Goal: Task Accomplishment & Management: Complete application form

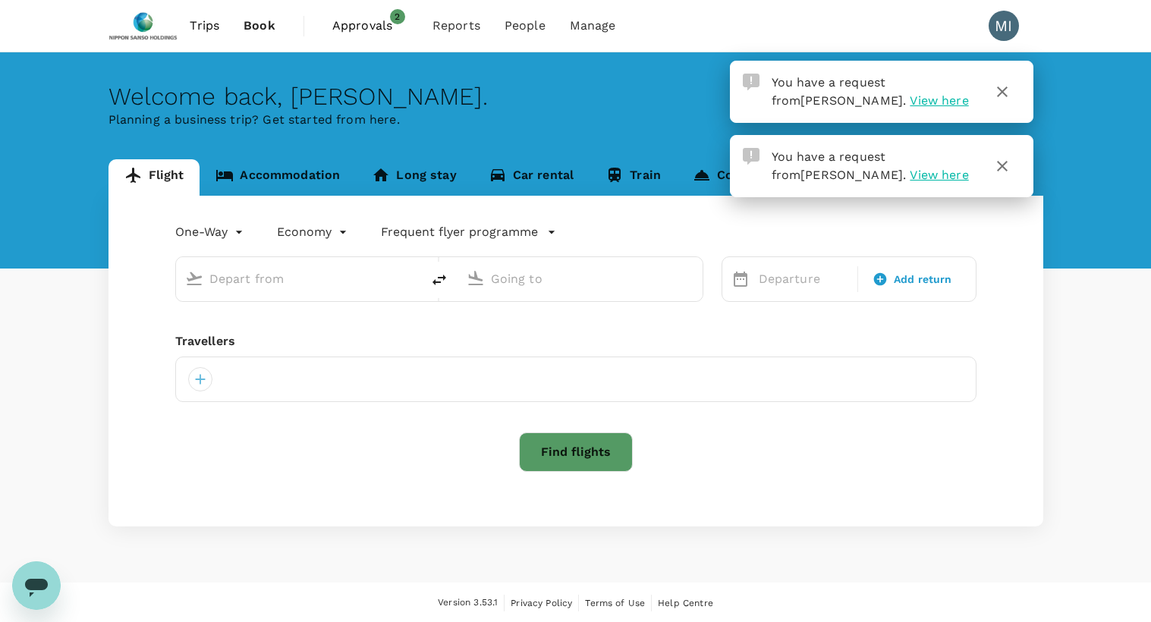
type input "roundtrip"
type input "Tan Son Nhat Intl (SGN)"
type input "Singapore Changi (SIN)"
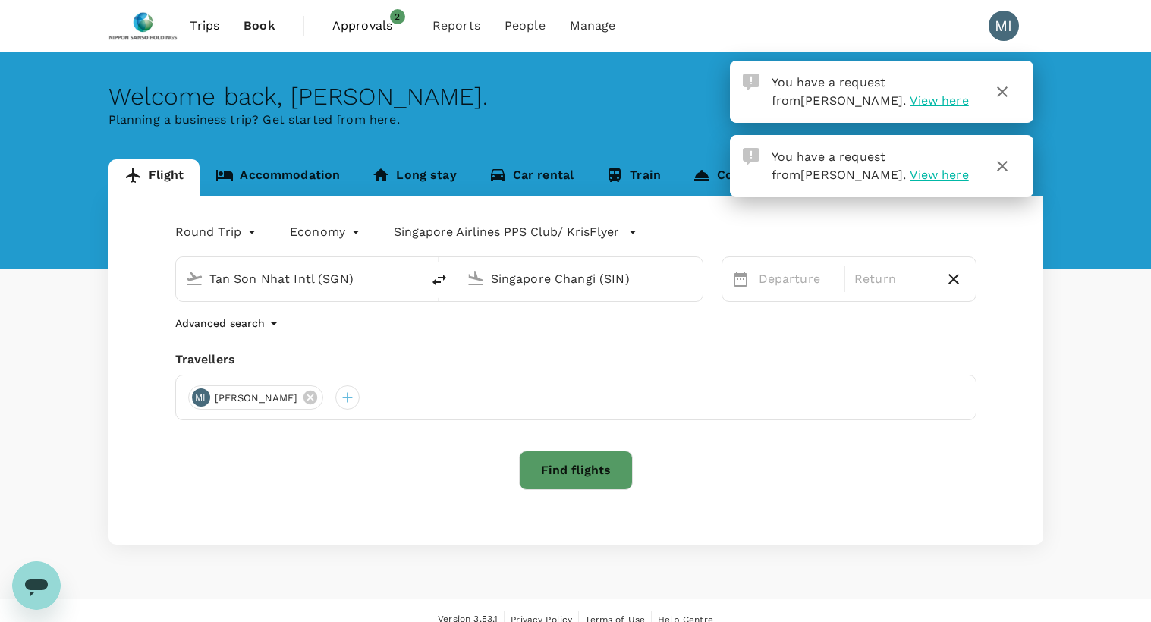
click at [910, 105] on span "View here" at bounding box center [939, 100] width 58 height 14
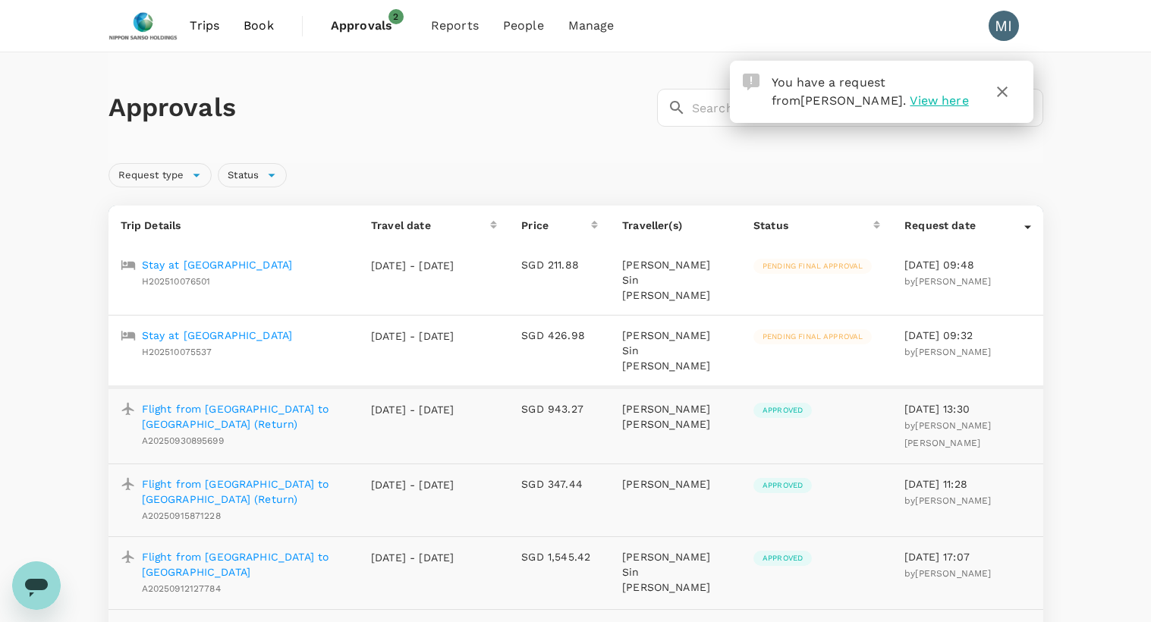
click at [285, 328] on p "Stay at [GEOGRAPHIC_DATA]" at bounding box center [217, 335] width 151 height 15
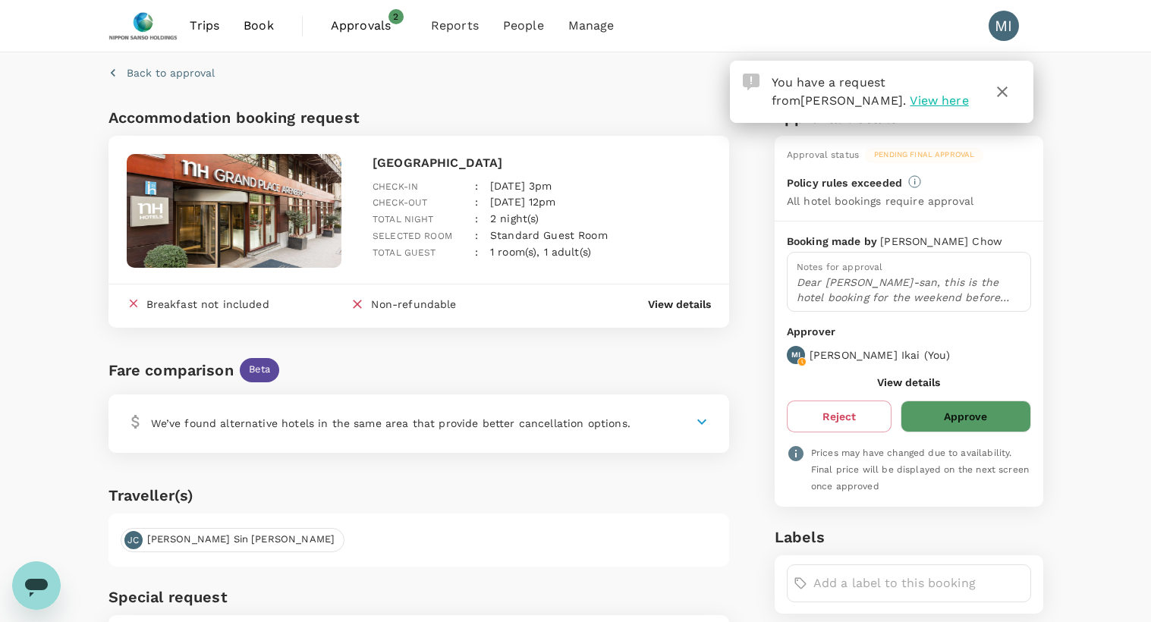
click at [692, 301] on p "View details" at bounding box center [679, 304] width 63 height 15
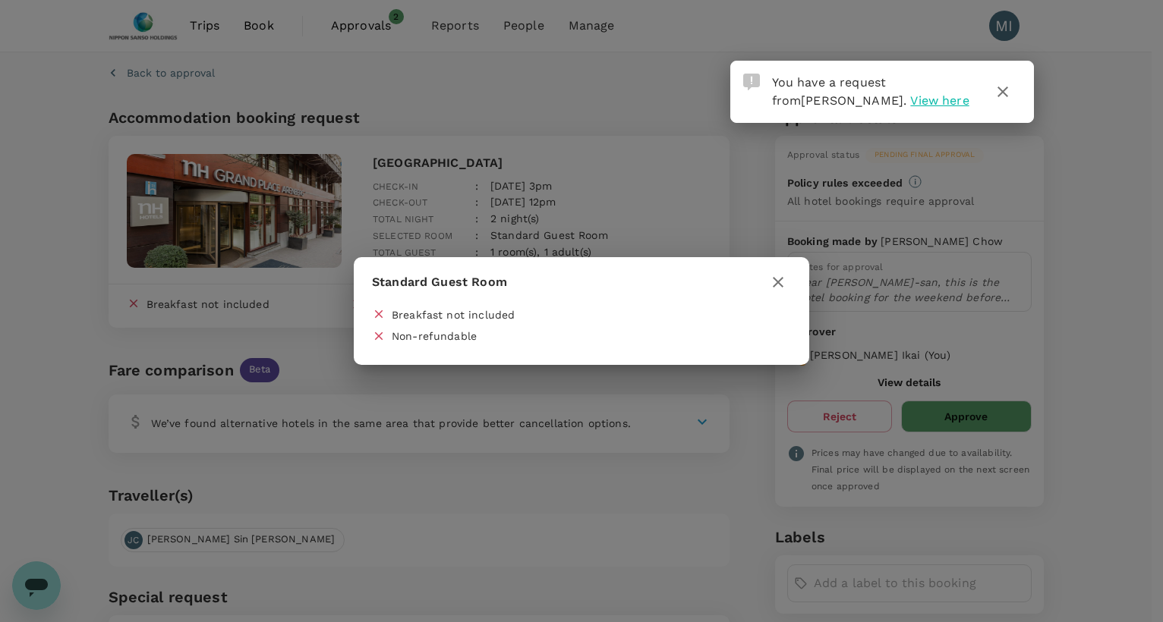
click at [774, 284] on icon "button" at bounding box center [778, 282] width 18 height 18
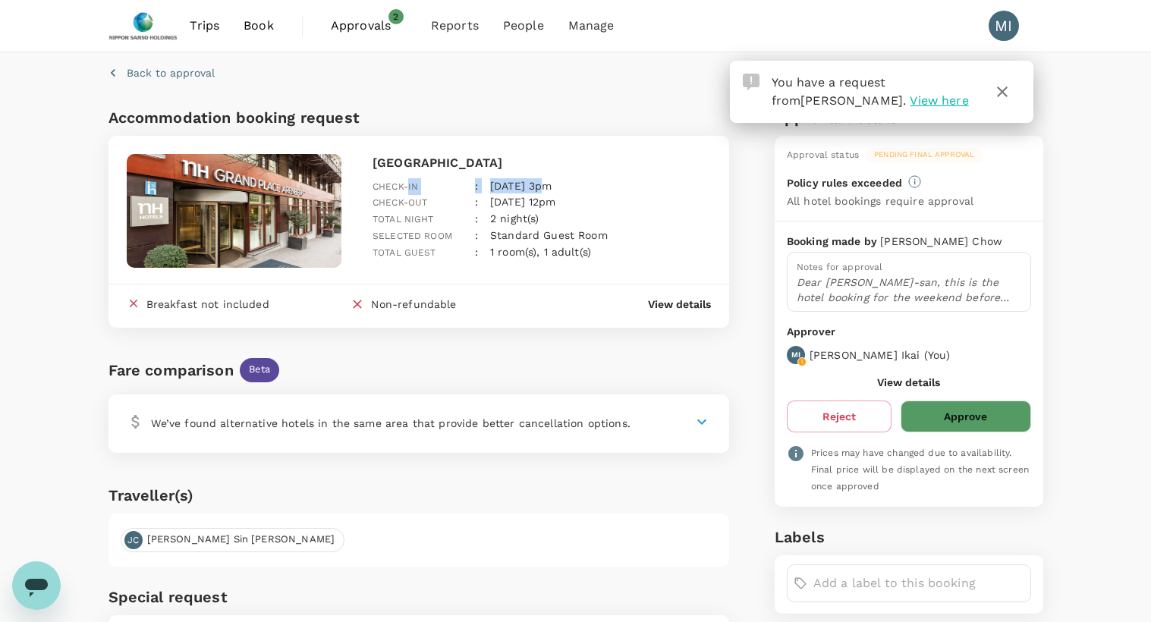
drag, startPoint x: 539, startPoint y: 165, endPoint x: 409, endPoint y: 166, distance: 129.8
click at [409, 166] on div "Check-in : [DATE] 3pm" at bounding box center [536, 180] width 351 height 29
click at [409, 166] on div "Check-in" at bounding box center [412, 180] width 102 height 29
drag, startPoint x: 373, startPoint y: 162, endPoint x: 554, endPoint y: 159, distance: 180.7
click at [554, 159] on p "[GEOGRAPHIC_DATA]" at bounding box center [542, 163] width 339 height 18
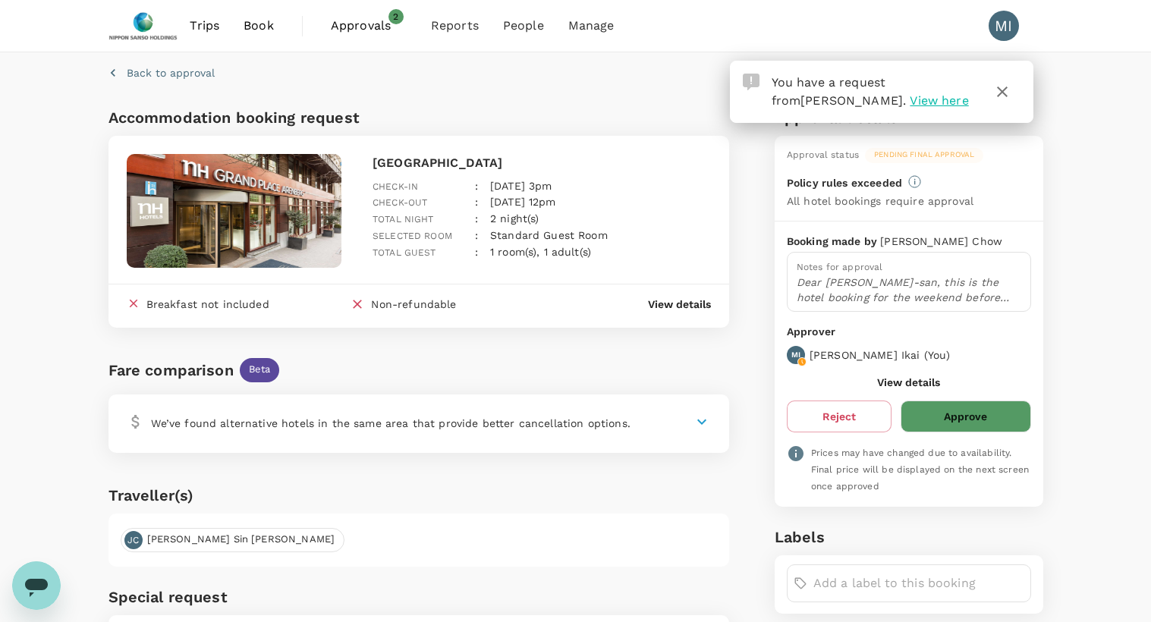
drag, startPoint x: 554, startPoint y: 159, endPoint x: 499, endPoint y: 162, distance: 54.8
copy p "[GEOGRAPHIC_DATA]"
click at [995, 412] on button "Approve" at bounding box center [966, 417] width 130 height 32
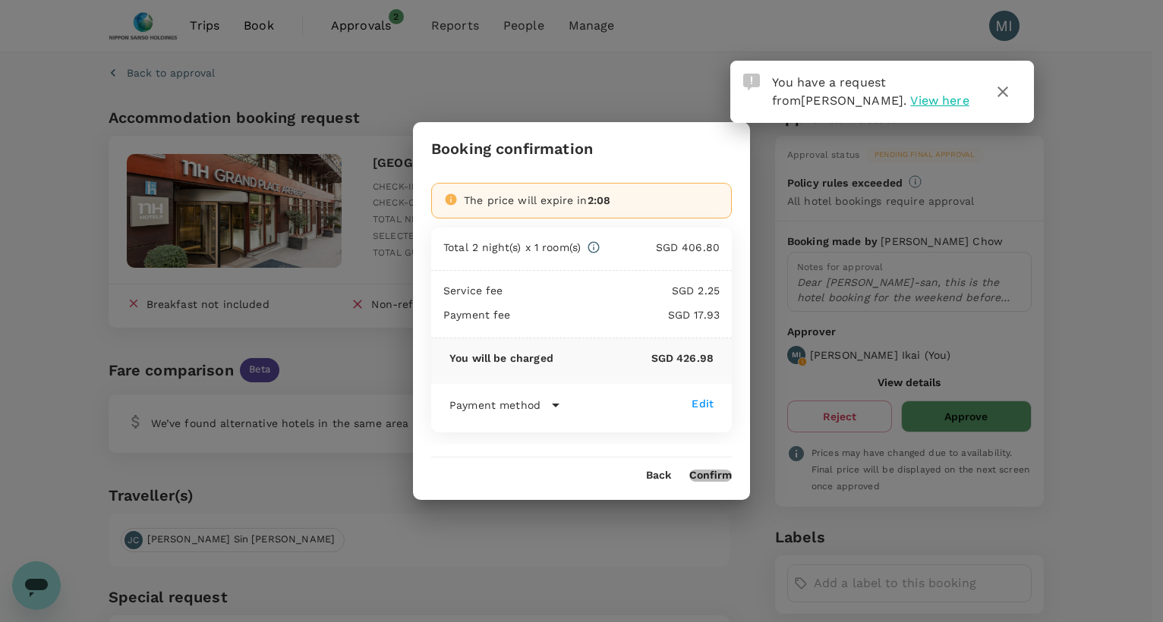
click at [721, 474] on button "Confirm" at bounding box center [710, 476] width 43 height 12
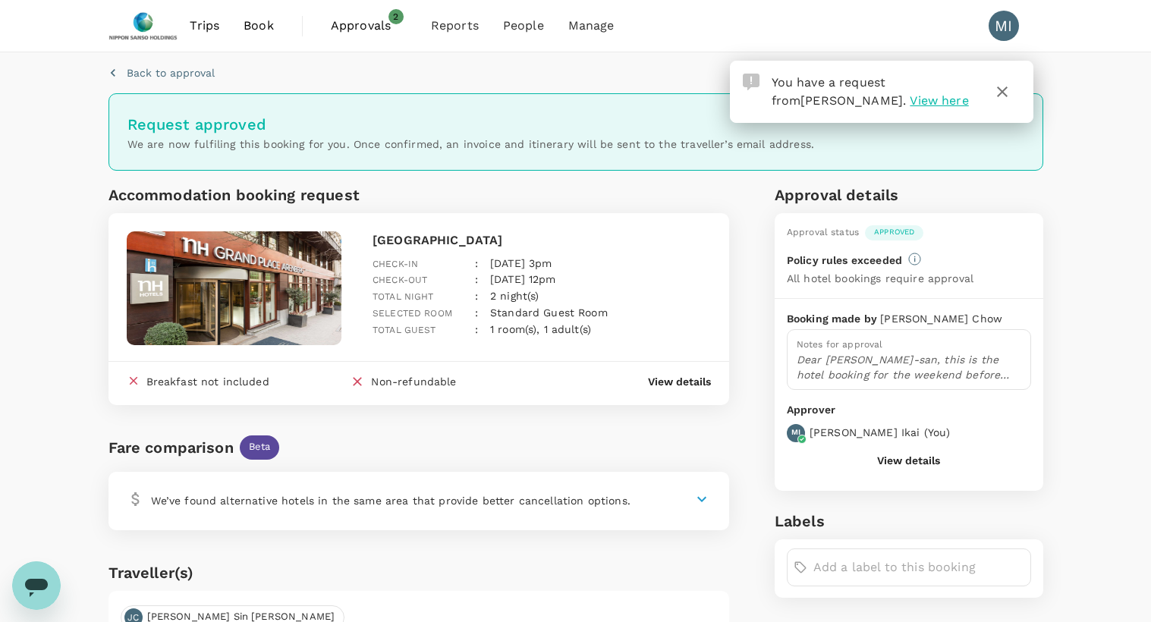
click at [910, 99] on span "View here" at bounding box center [939, 100] width 58 height 14
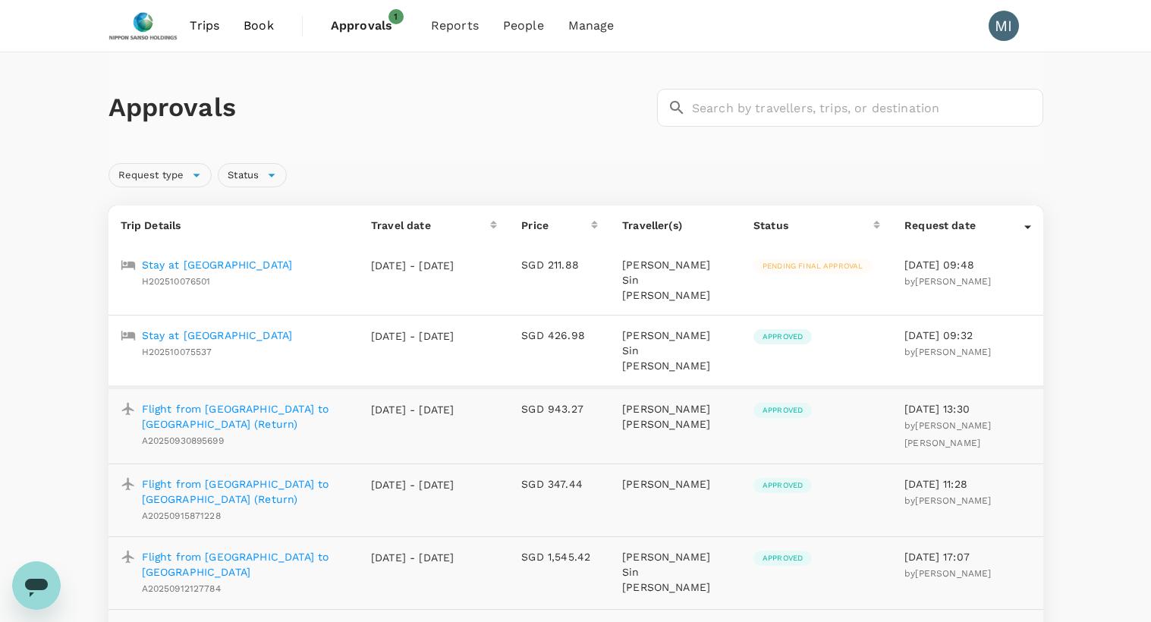
click at [233, 260] on p "Stay at [GEOGRAPHIC_DATA]" at bounding box center [217, 264] width 151 height 15
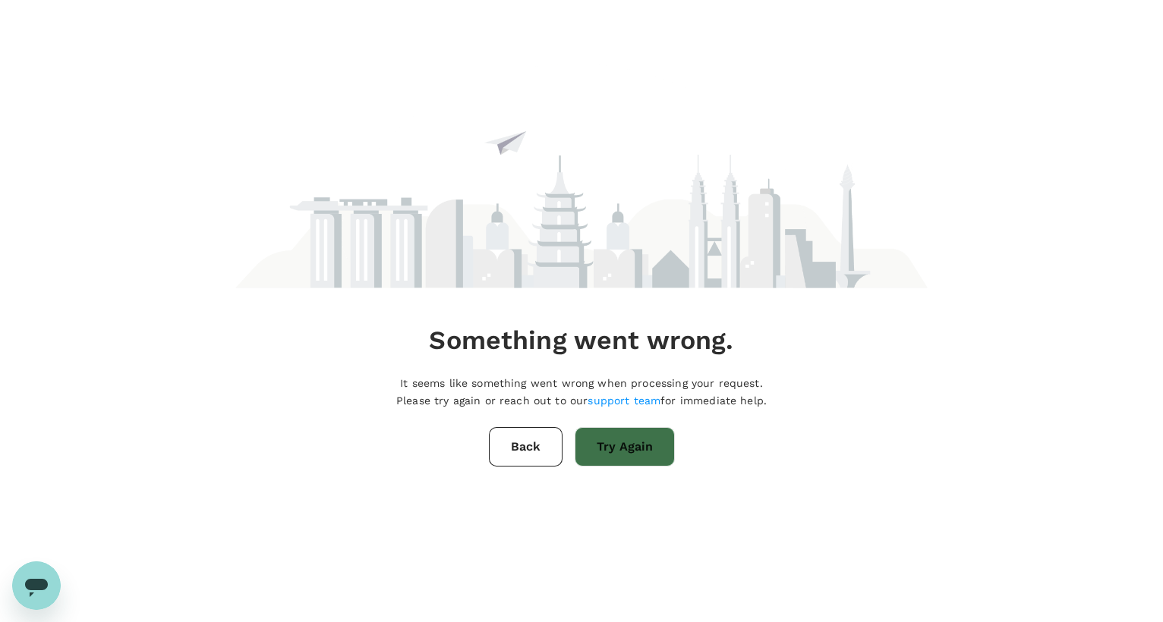
click at [650, 455] on button "Try Again" at bounding box center [625, 446] width 100 height 39
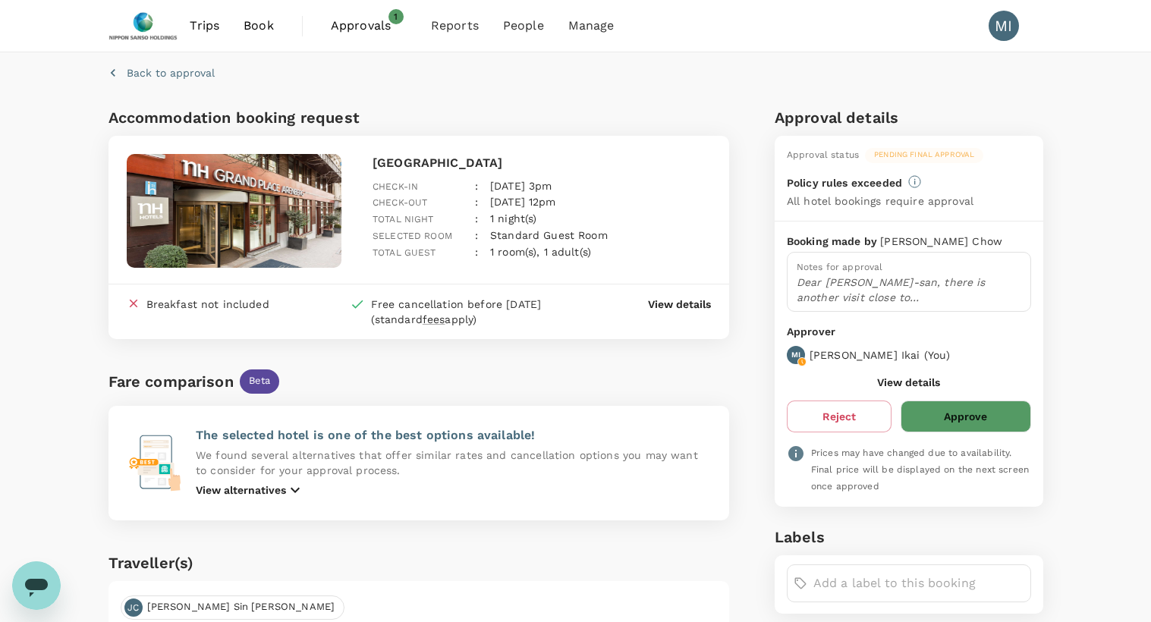
click at [961, 414] on button "Approve" at bounding box center [966, 417] width 130 height 32
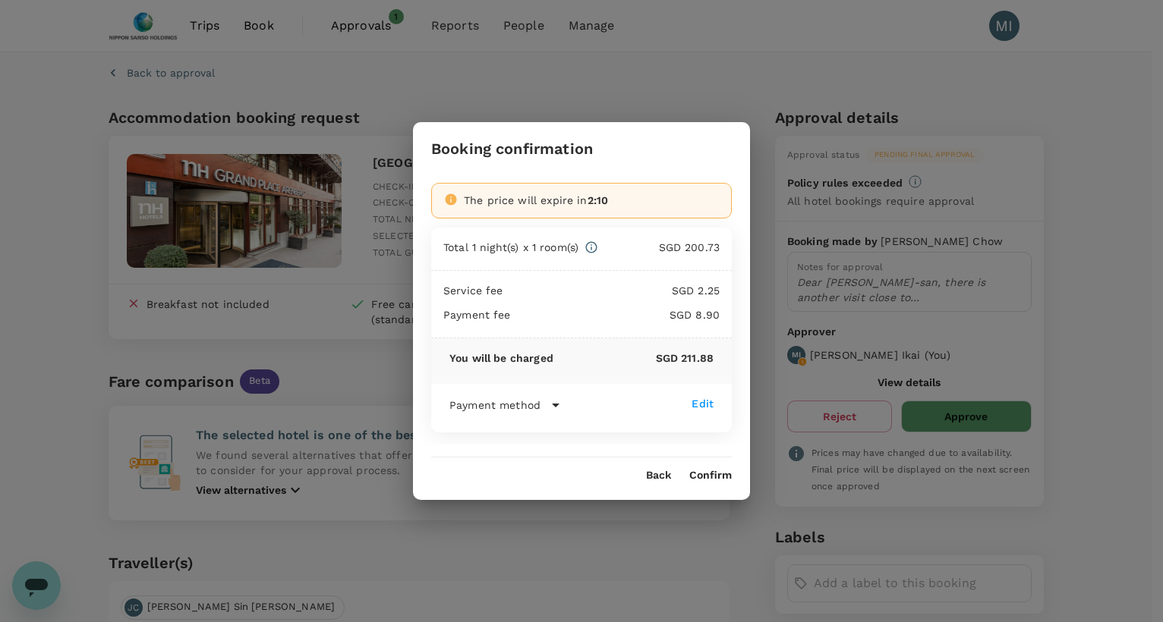
click at [713, 479] on button "Confirm" at bounding box center [710, 476] width 43 height 12
